Goal: Obtain resource: Obtain resource

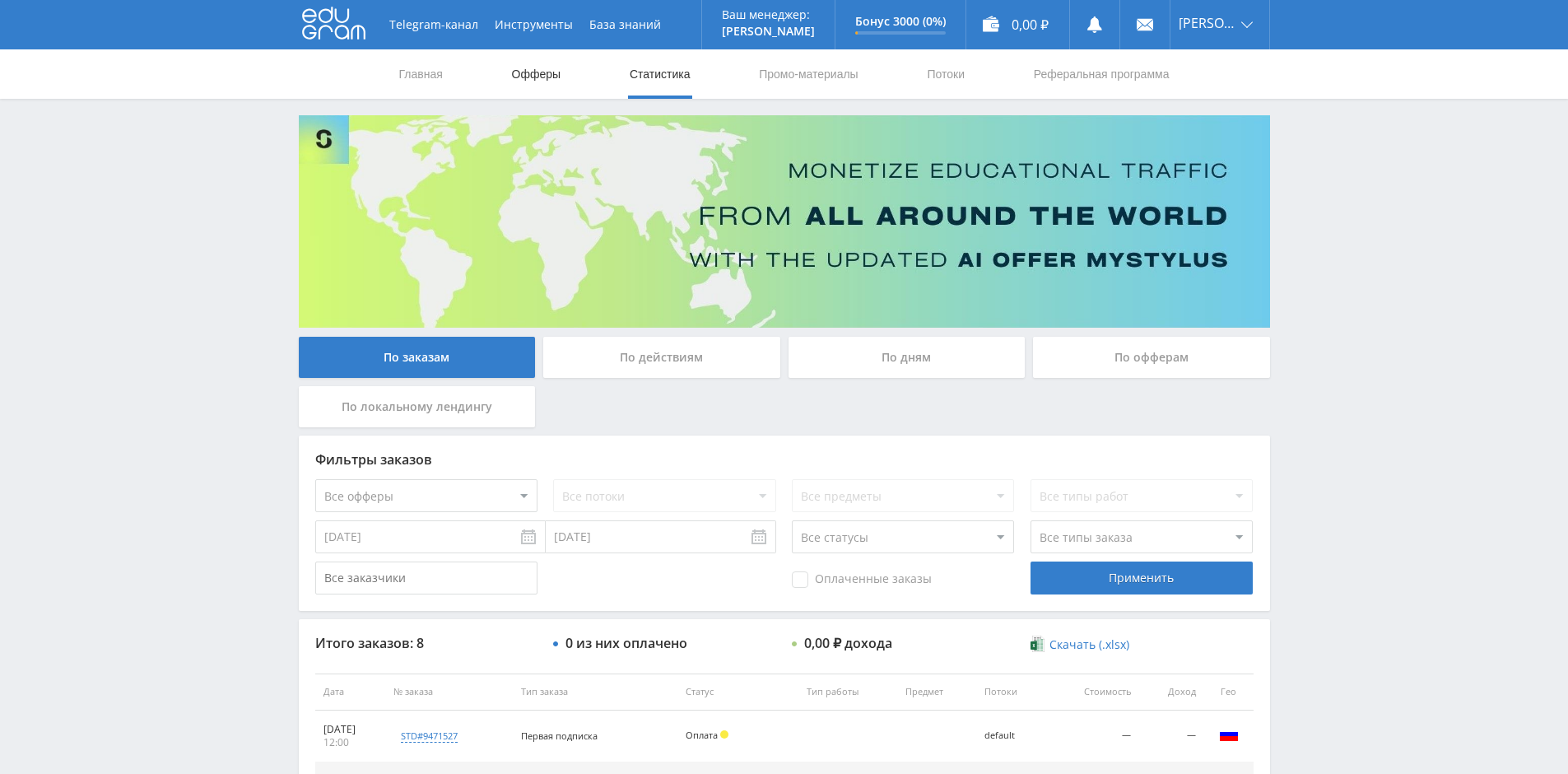
click at [534, 74] on link "Офферы" at bounding box center [536, 74] width 53 height 49
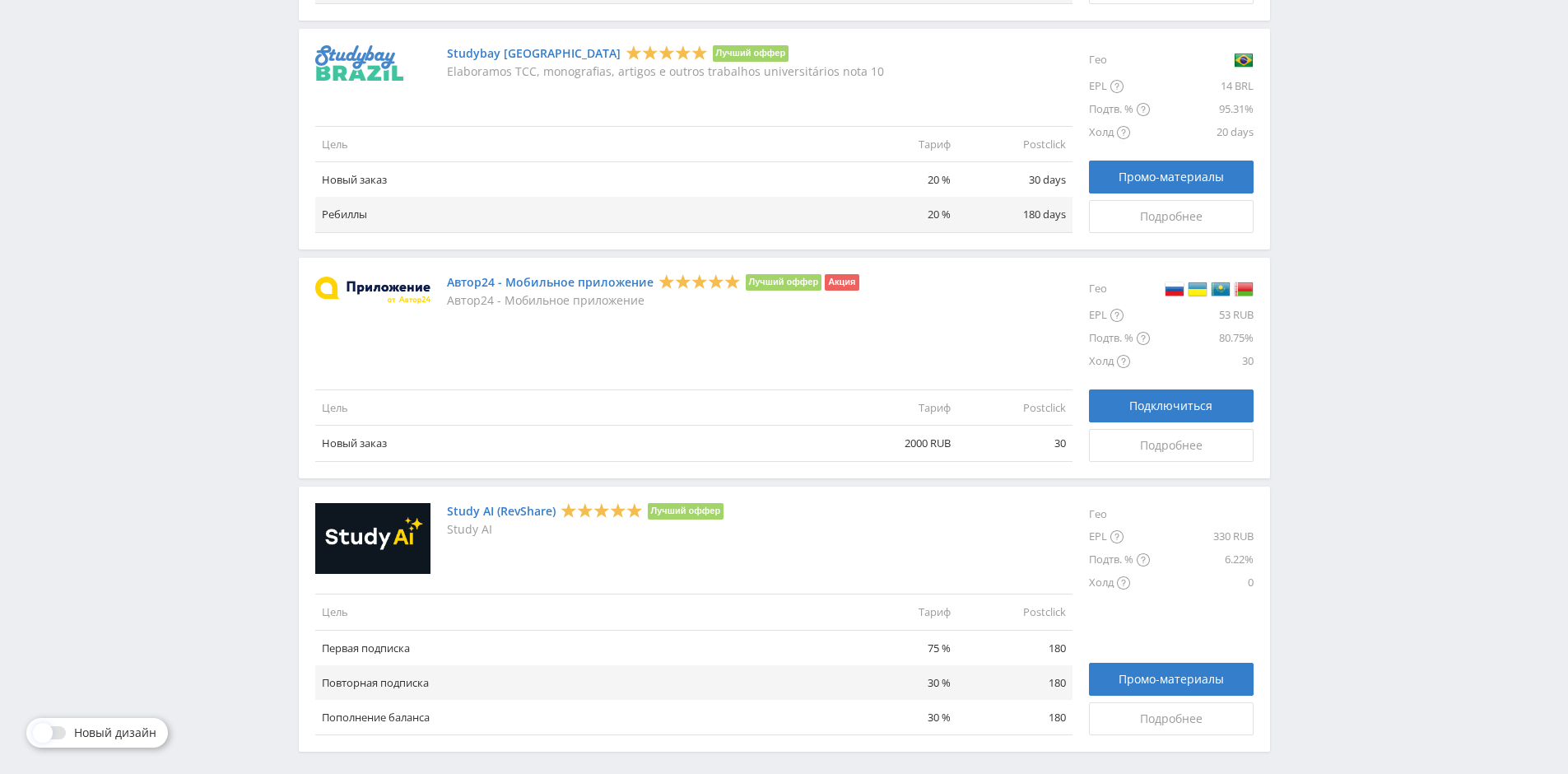
scroll to position [1778, 0]
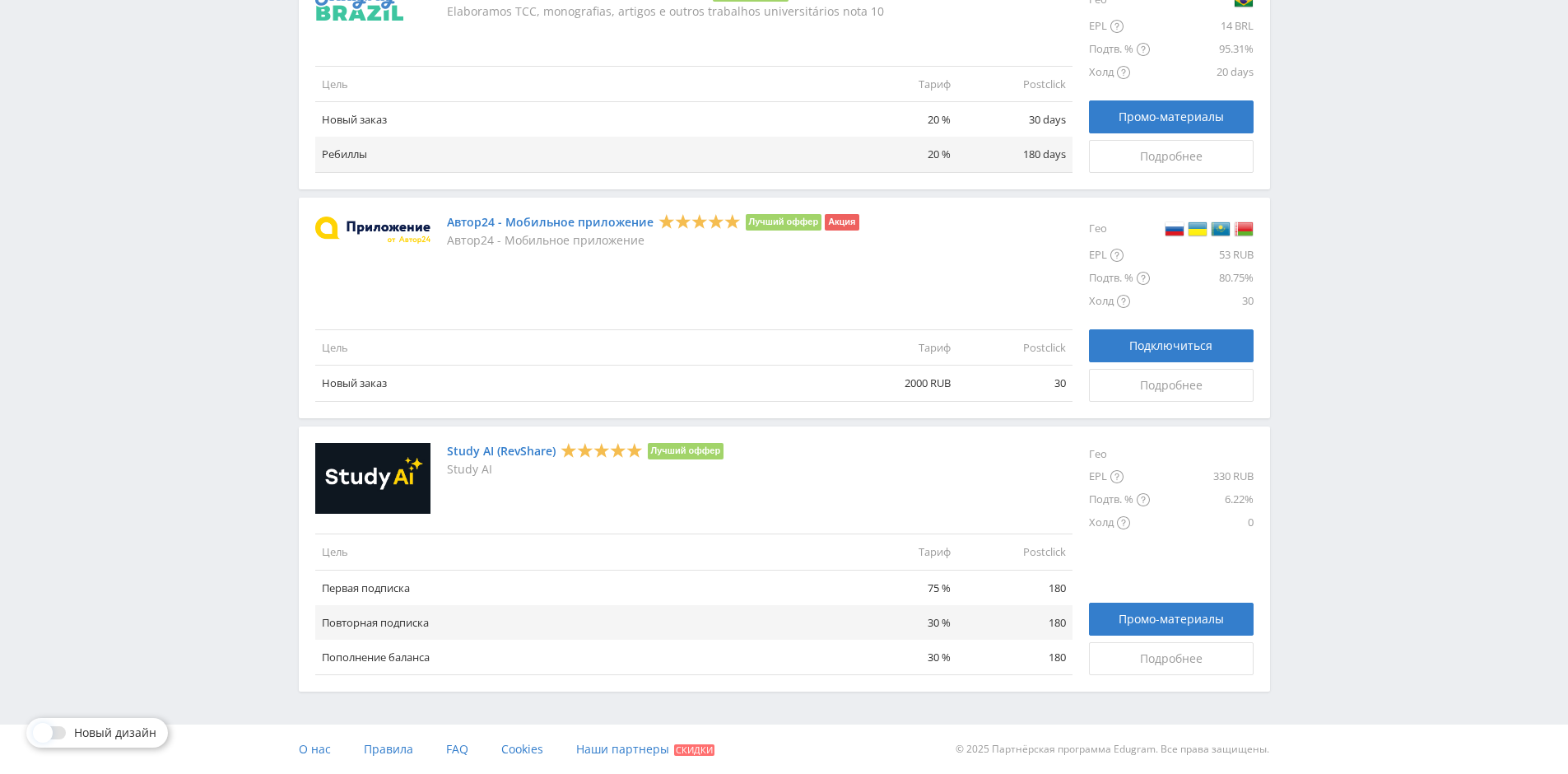
click at [505, 447] on link "Study AI (RevShare)" at bounding box center [501, 450] width 109 height 13
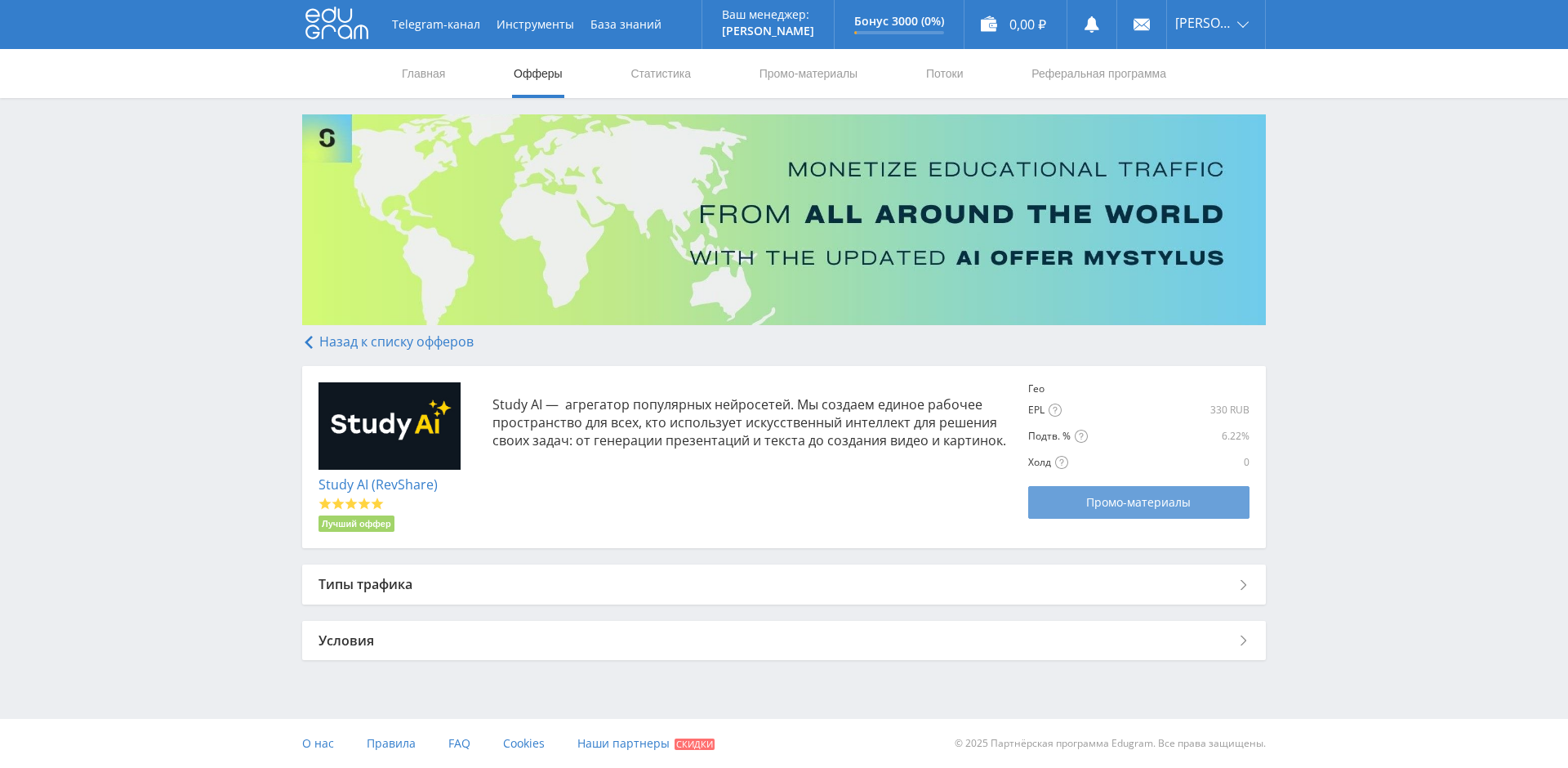
click at [1144, 515] on link "Промо-материалы" at bounding box center [1138, 503] width 221 height 33
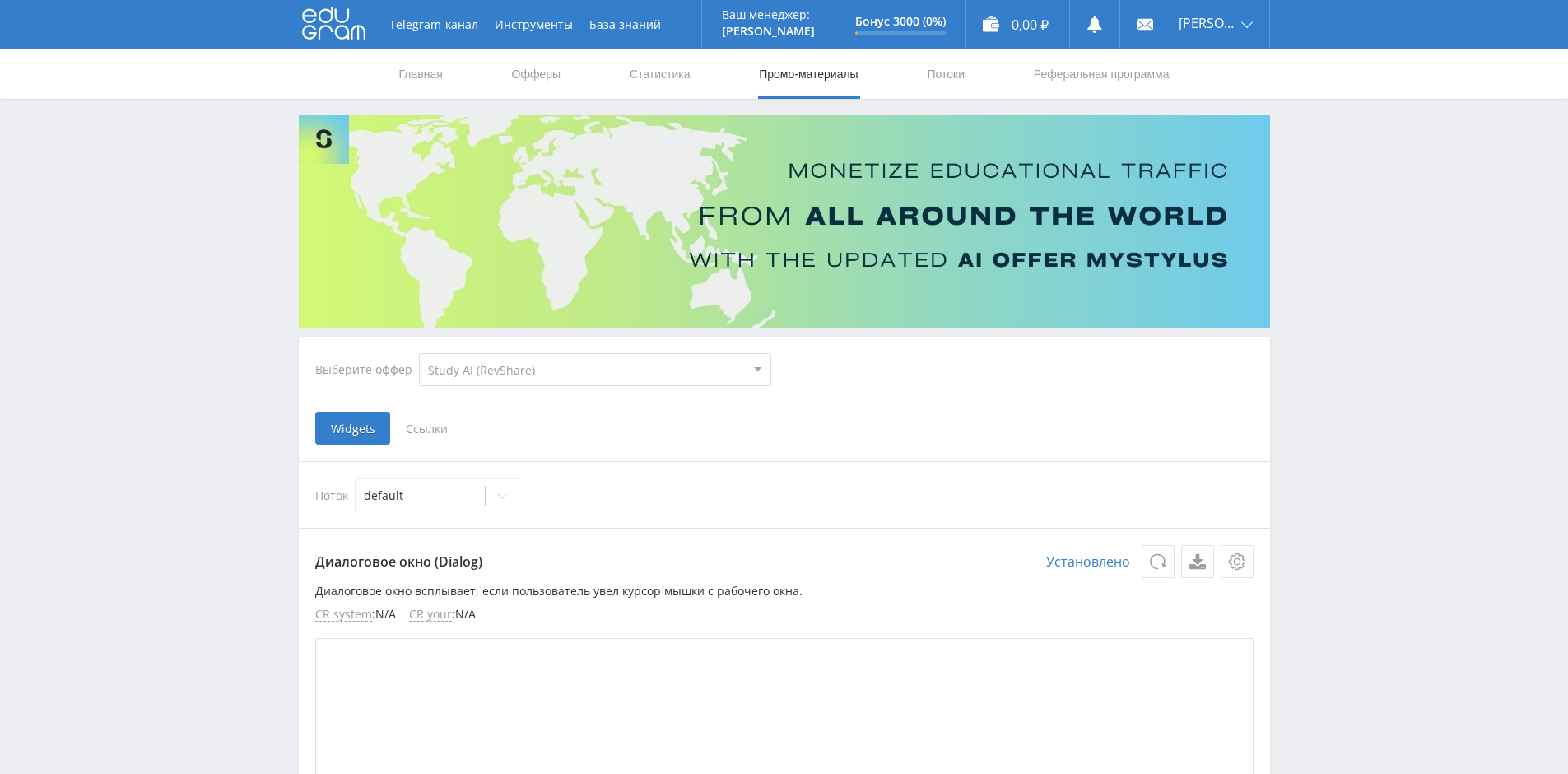
select select "376"
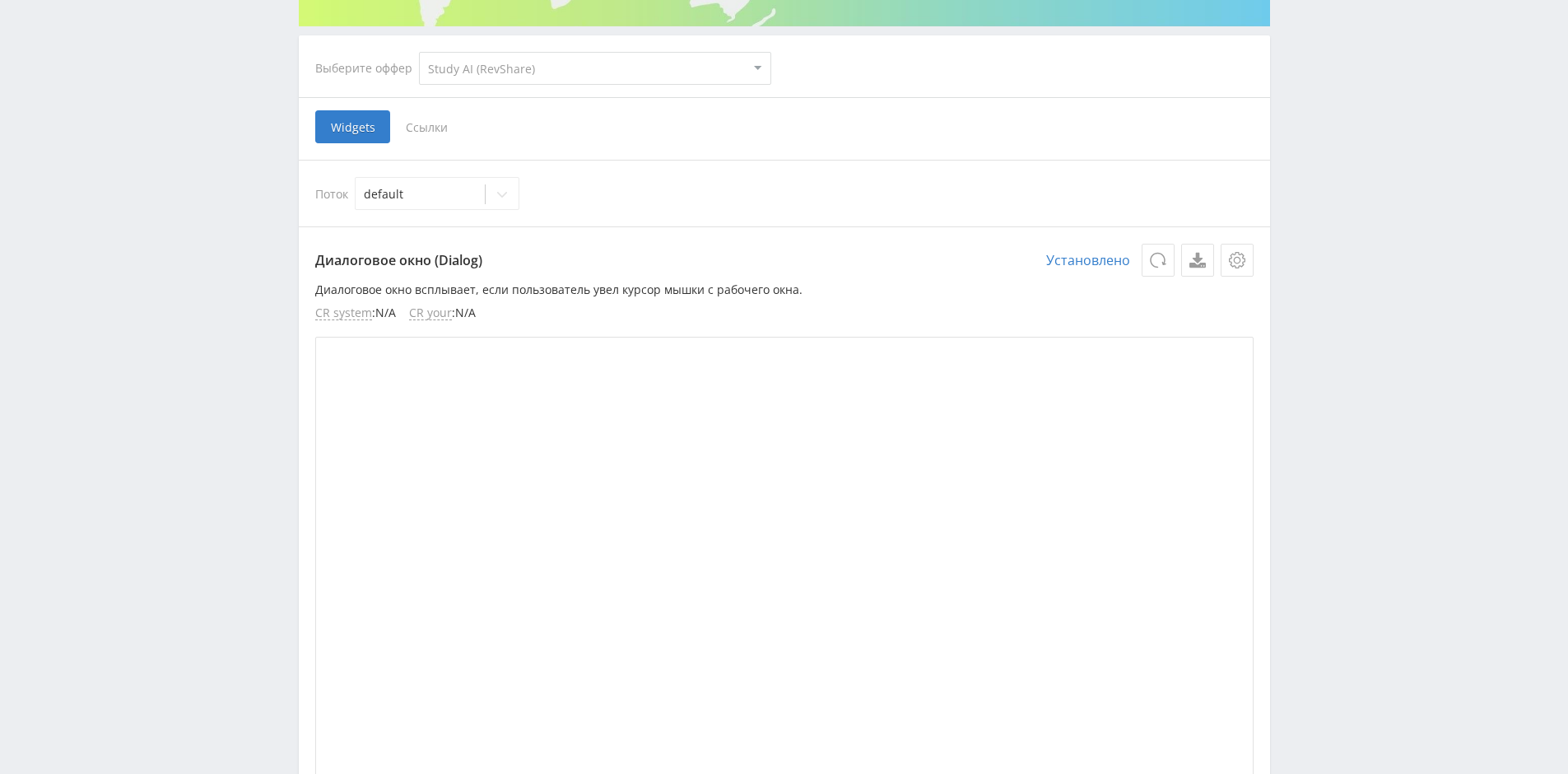
scroll to position [329, 0]
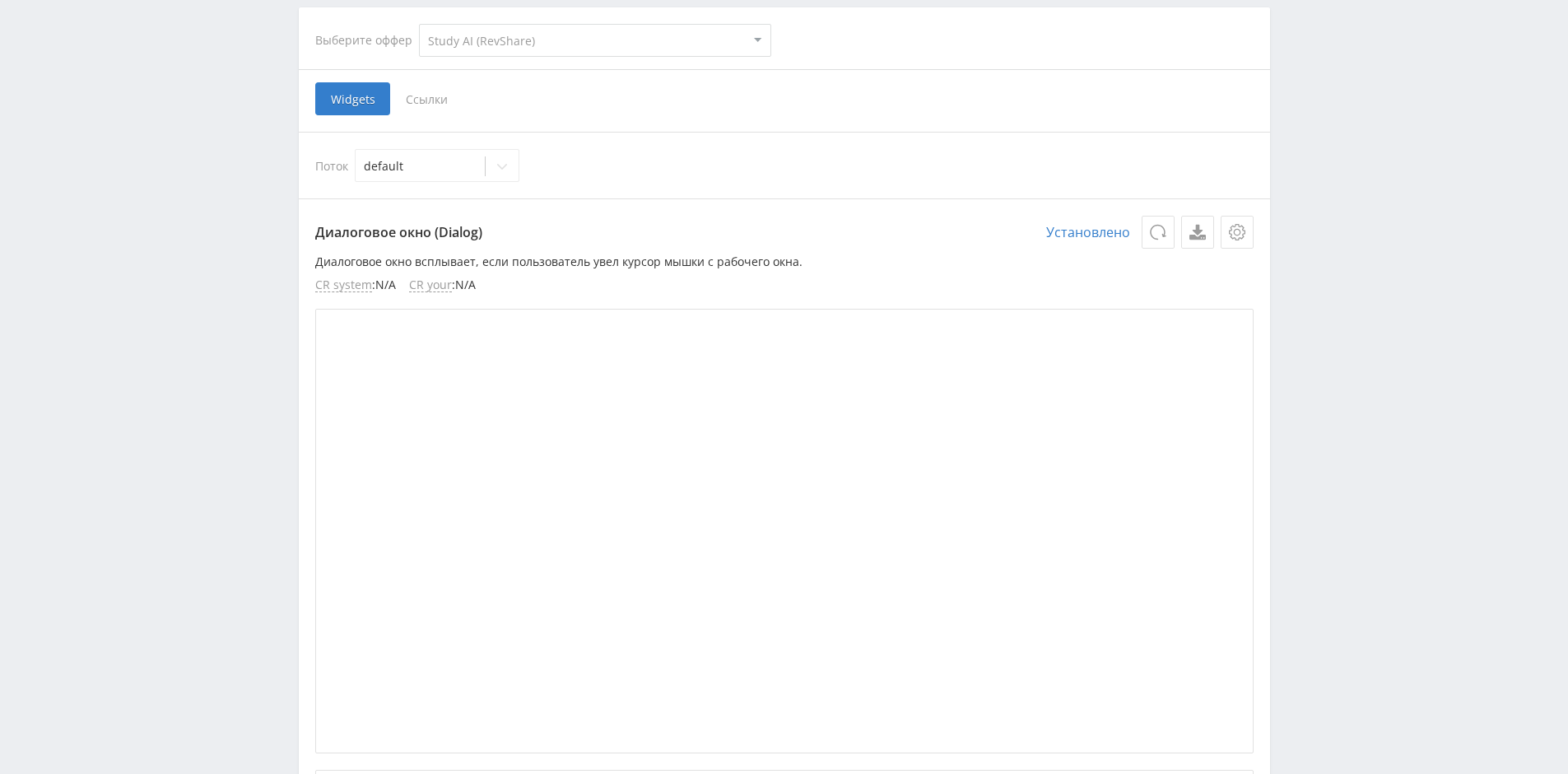
click at [427, 95] on span "Ссылки" at bounding box center [427, 99] width 74 height 33
click at [0, 0] on input "Ссылки" at bounding box center [0, 0] width 0 height 0
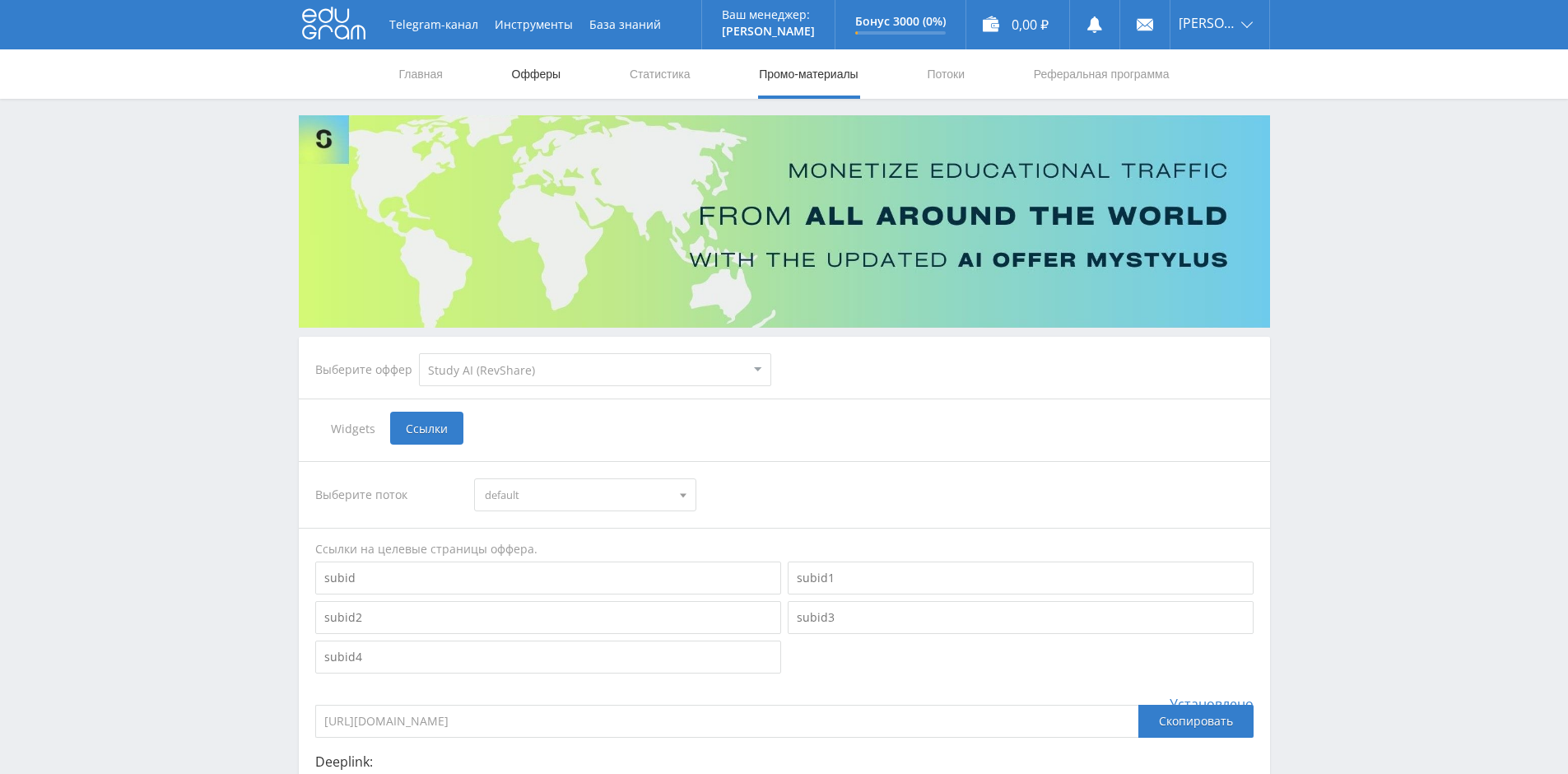
click at [545, 72] on link "Офферы" at bounding box center [536, 74] width 53 height 49
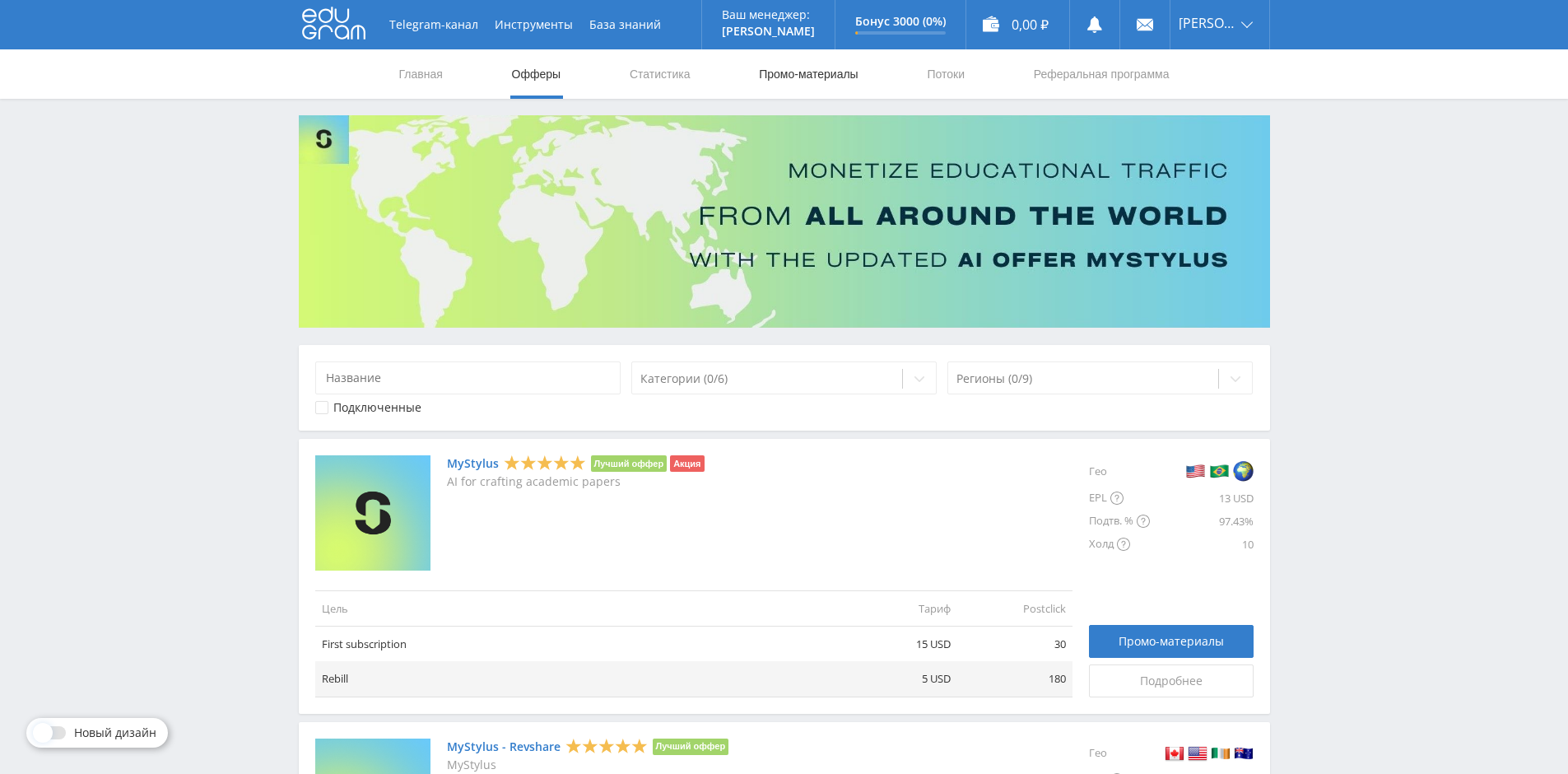
click at [804, 75] on link "Промо-материалы" at bounding box center [809, 74] width 102 height 49
select select "376"
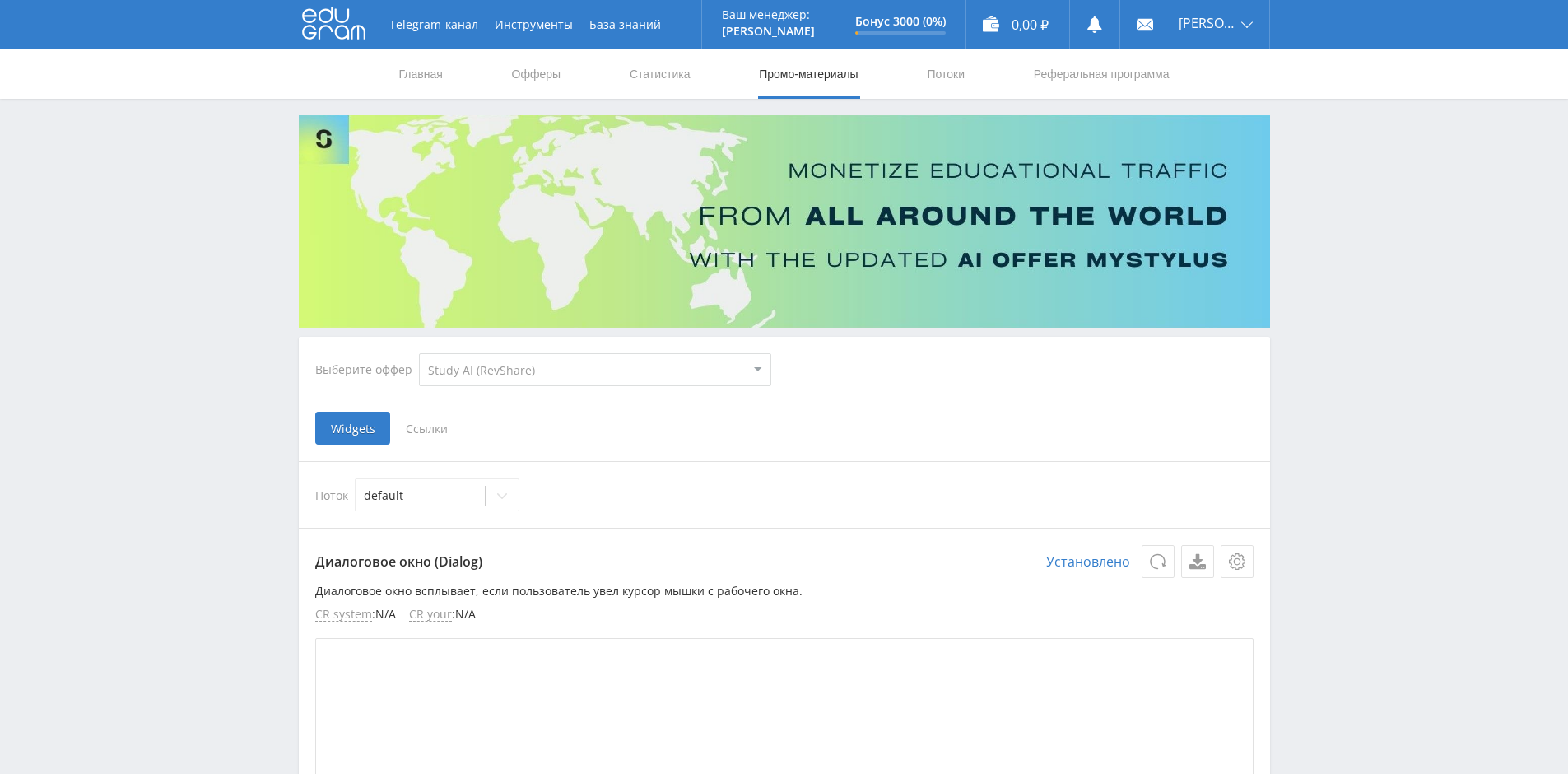
click at [544, 377] on select "MyStylus MyStylus - Revshare Кампус AI Studybay Автор24 Studybay [GEOGRAPHIC_DA…" at bounding box center [595, 370] width 352 height 33
select select "340"
click at [419, 353] on select "MyStylus MyStylus - Revshare Кампус AI Studybay Автор24 Studybay [GEOGRAPHIC_DA…" at bounding box center [595, 370] width 352 height 33
click at [436, 435] on span "Баннеры" at bounding box center [431, 428] width 82 height 33
click at [0, 0] on input "Баннеры" at bounding box center [0, 0] width 0 height 0
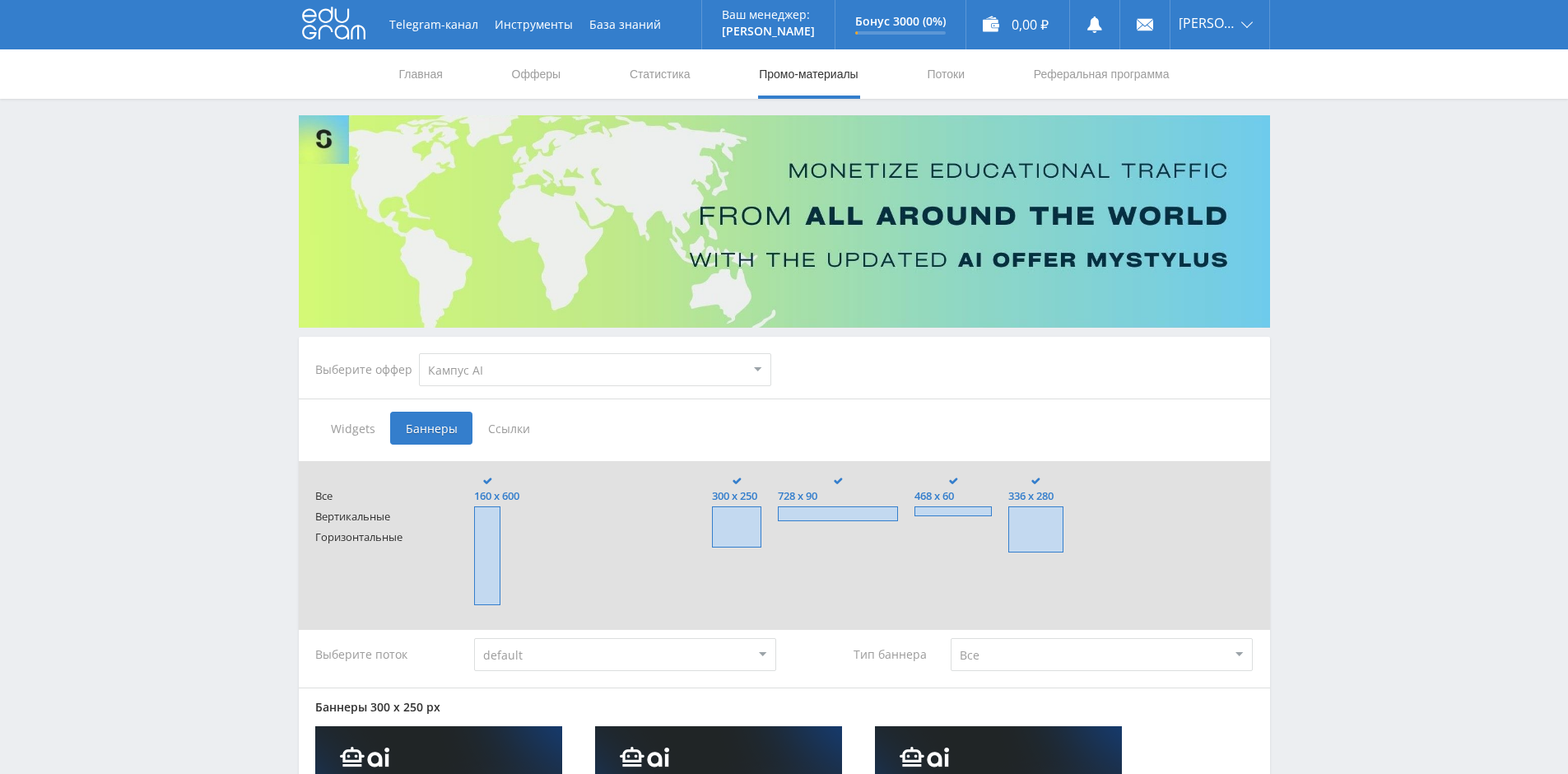
click at [600, 374] on select "MyStylus MyStylus - Revshare Кампус AI Studybay Автор24 Studybay [GEOGRAPHIC_DA…" at bounding box center [595, 370] width 352 height 33
select select "376"
click at [419, 353] on select "MyStylus MyStylus - Revshare Кампус AI Studybay Автор24 Studybay [GEOGRAPHIC_DA…" at bounding box center [595, 370] width 352 height 33
type input "<a href="[URL][DOMAIN_NAME]" target="_blank"><img src="[URL][DOMAIN_NAME]"></a>"
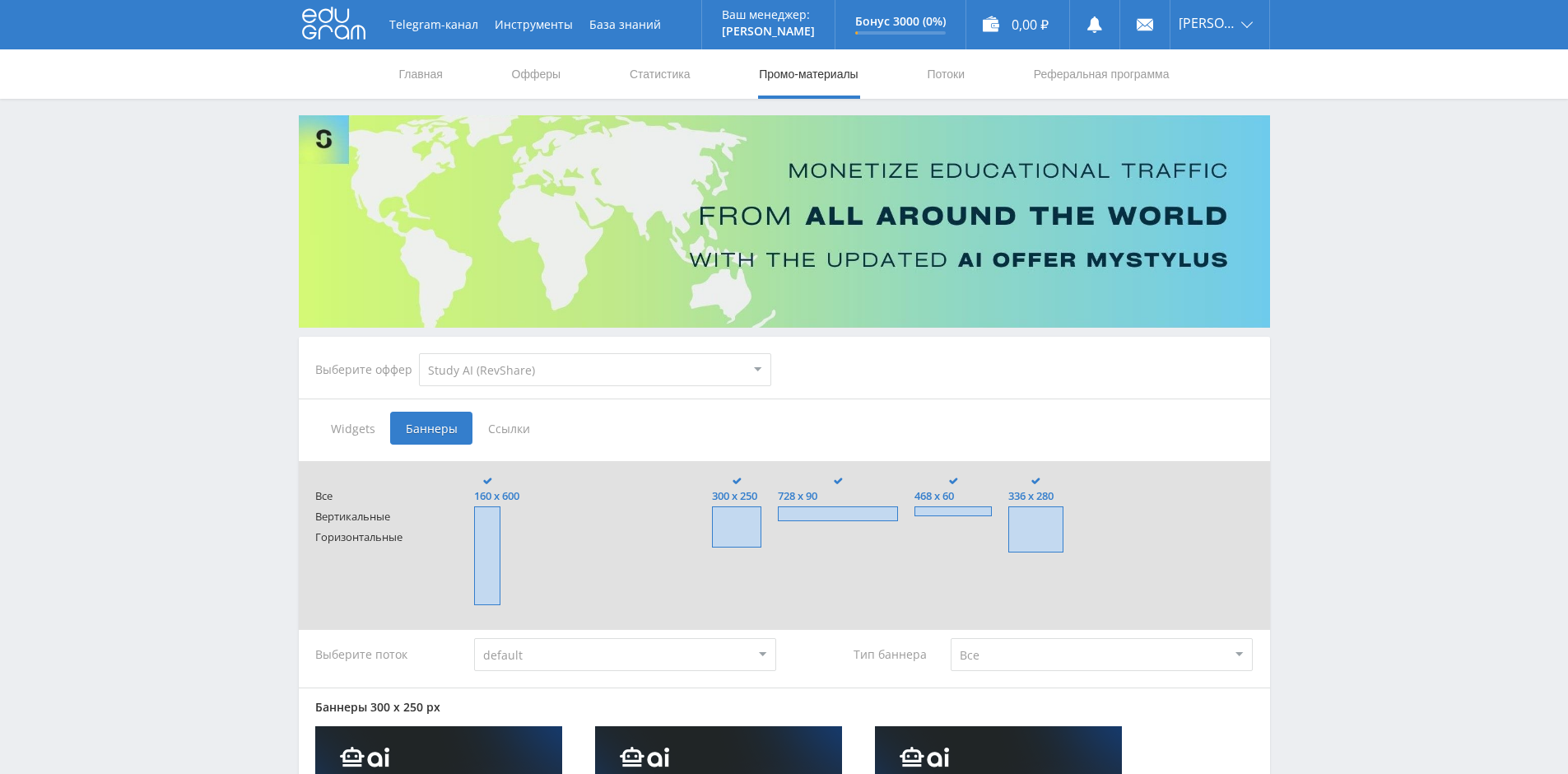
type input "<a href="[URL][DOMAIN_NAME]" target="_blank"><img src="[URL][DOMAIN_NAME]"></a>"
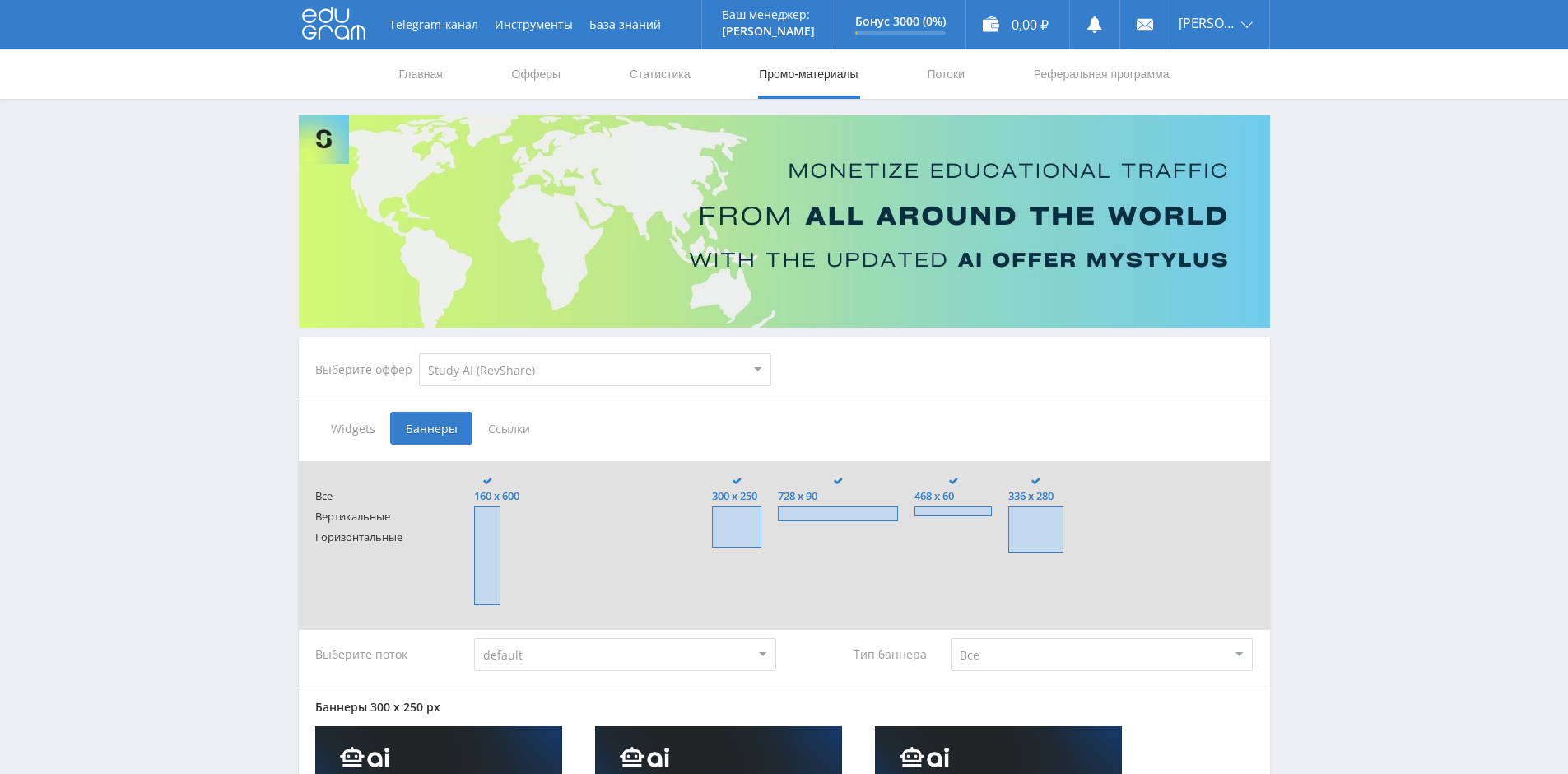
type input "<a href="[URL][DOMAIN_NAME]" target="_blank"><img src="[URL][DOMAIN_NAME]"></a>"
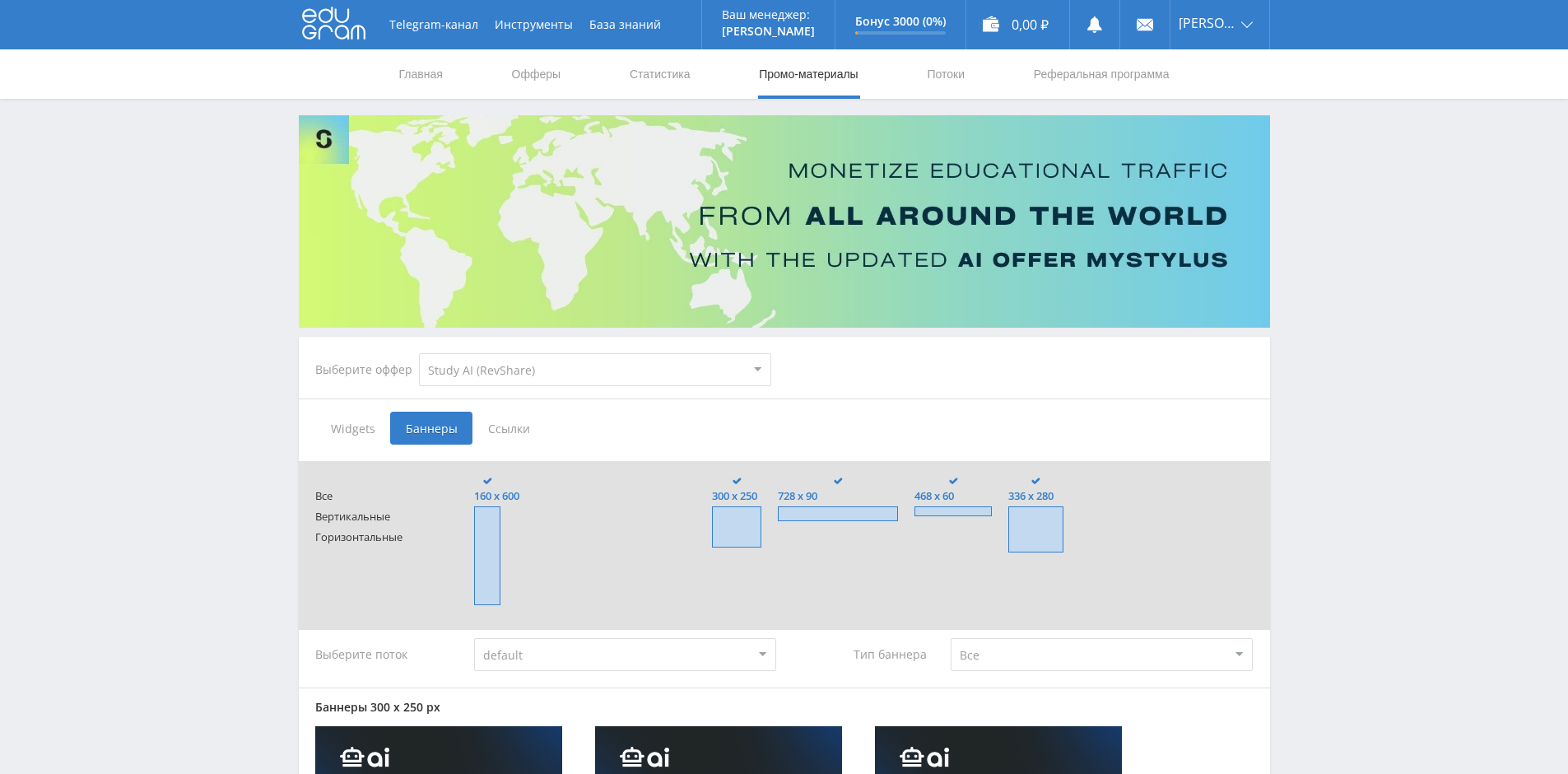
type input "<a href="[URL][DOMAIN_NAME]" target="_blank"><img src="[URL][DOMAIN_NAME]"></a>"
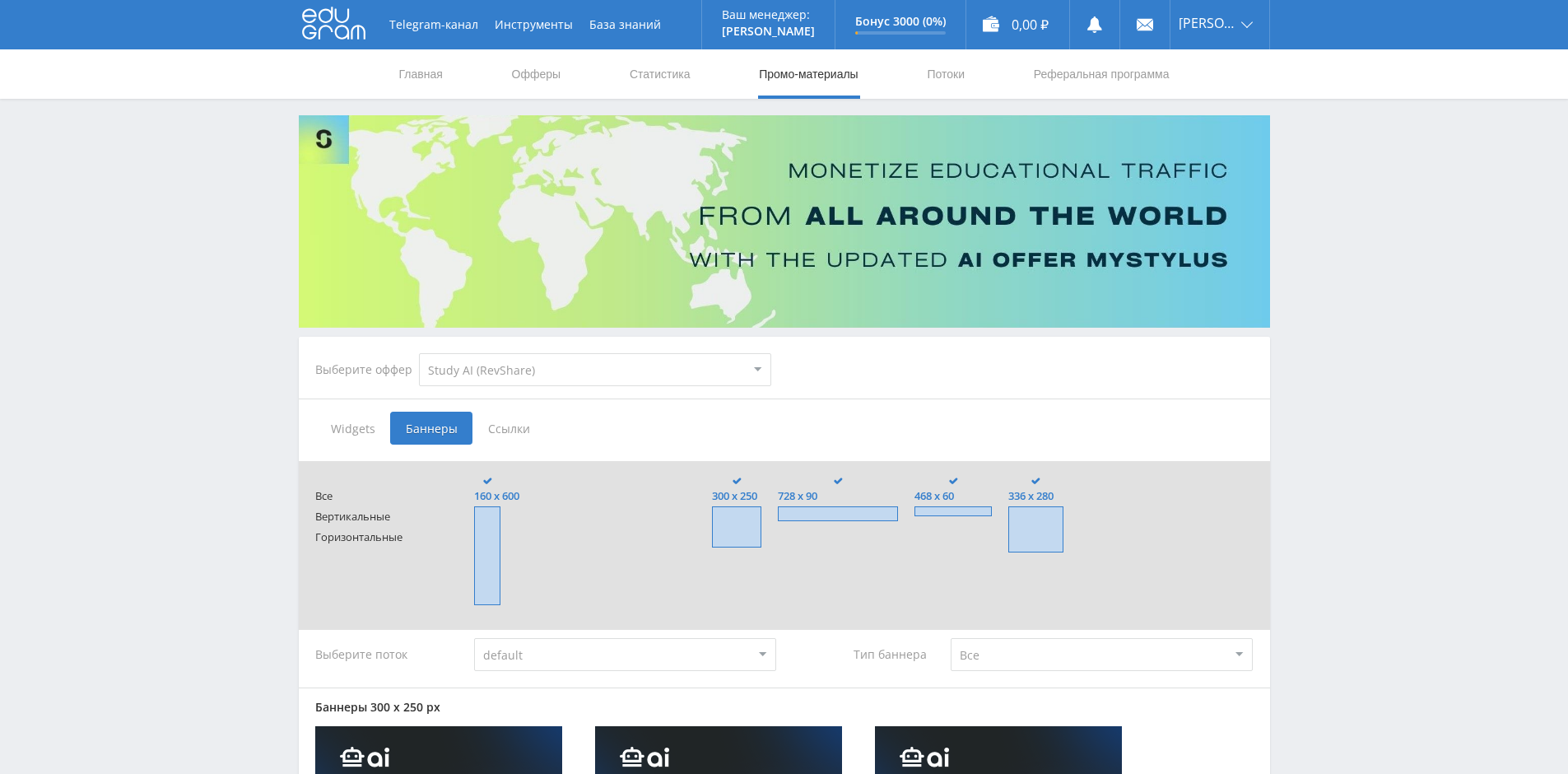
type input "<a href="[URL][DOMAIN_NAME]" target="_blank"><img src="[URL][DOMAIN_NAME]"></a>"
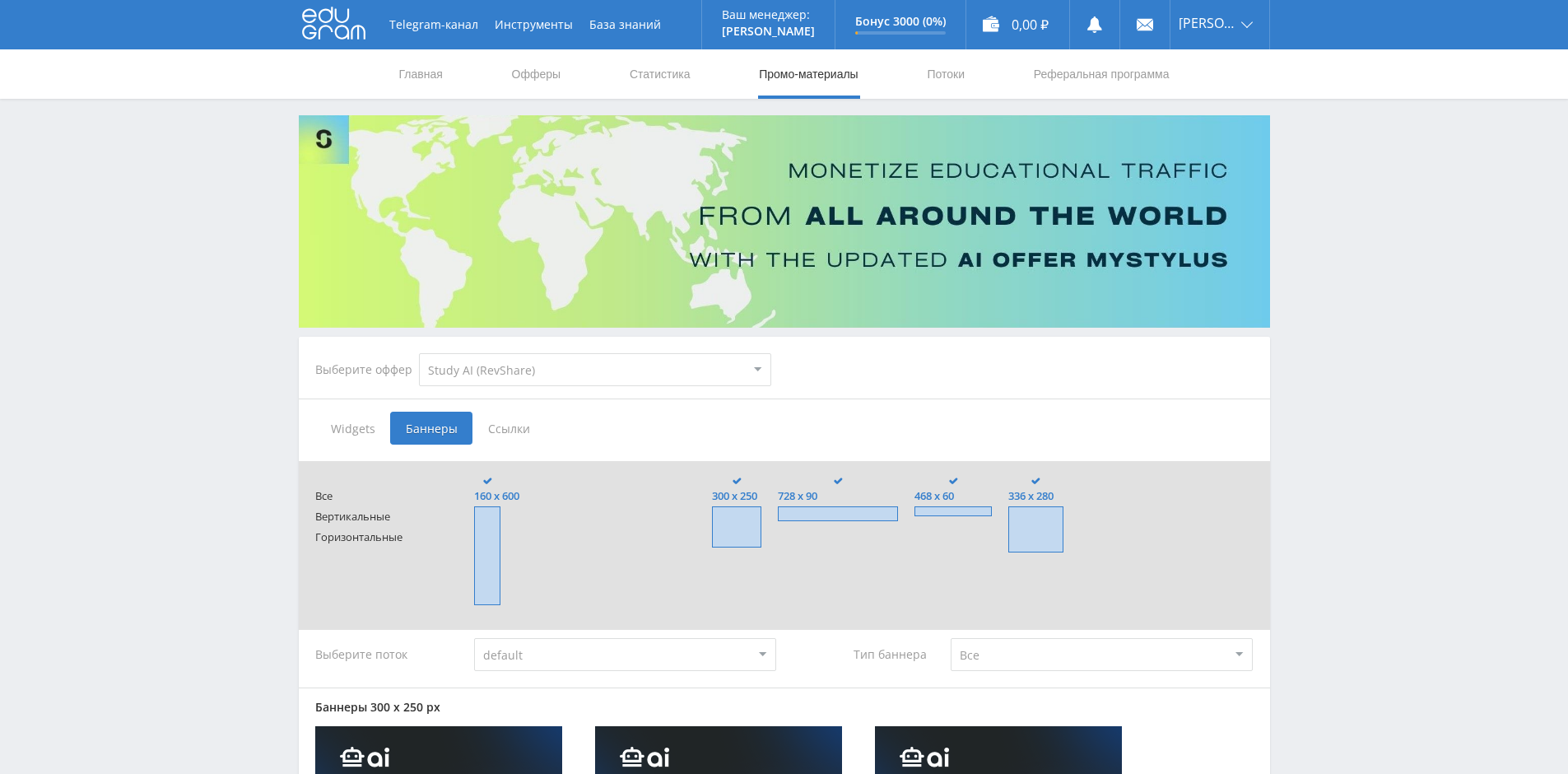
type input "<a href="[URL][DOMAIN_NAME]" target="_blank"><img src="[URL][DOMAIN_NAME]"></a>"
select select "376"
